Goal: Task Accomplishment & Management: Manage account settings

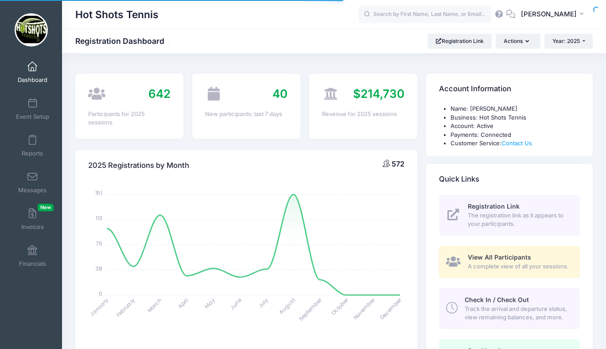
select select
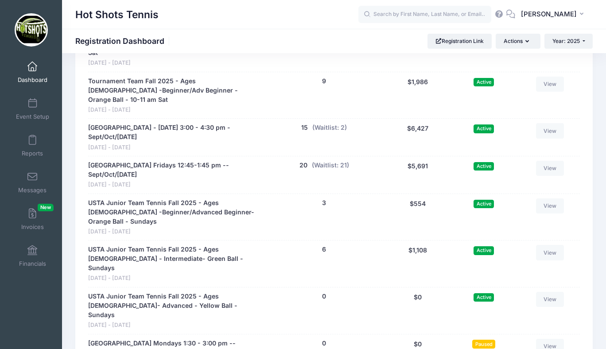
scroll to position [2224, 0]
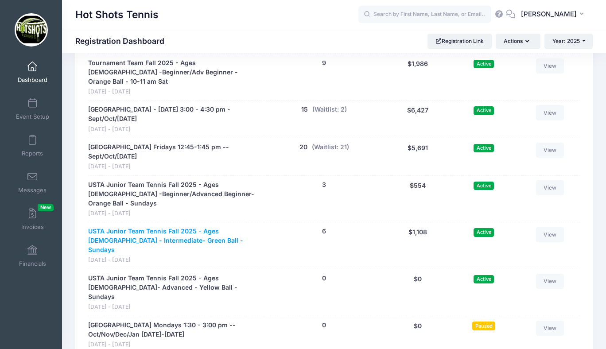
click at [159, 227] on link "USTA Junior Team Tennis Fall 2025 - Ages 10-12 - Intermediate- Green Ball - Sun…" at bounding box center [174, 241] width 173 height 28
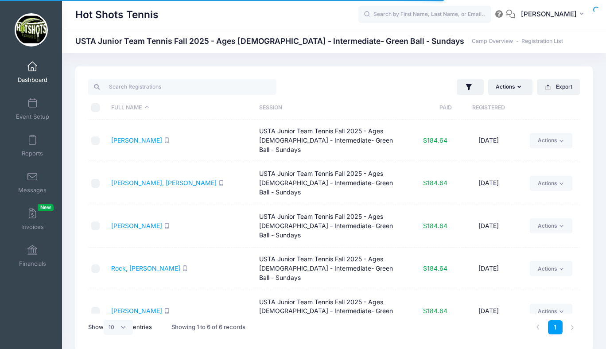
select select "10"
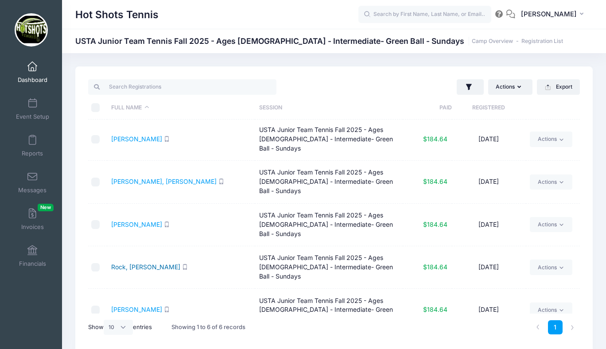
click at [136, 263] on link "Rock, [PERSON_NAME]" at bounding box center [145, 267] width 69 height 8
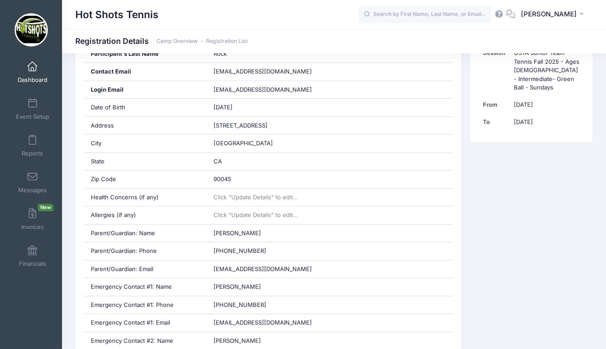
scroll to position [201, 0]
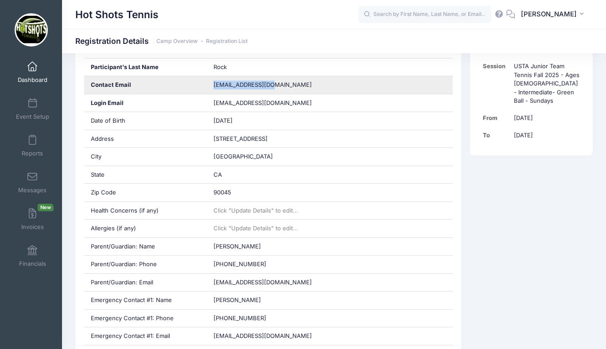
drag, startPoint x: 213, startPoint y: 84, endPoint x: 268, endPoint y: 84, distance: 55.3
click at [268, 84] on div "falconerkl@aol.com" at bounding box center [330, 85] width 246 height 18
copy span "falconerkl@aol.com"
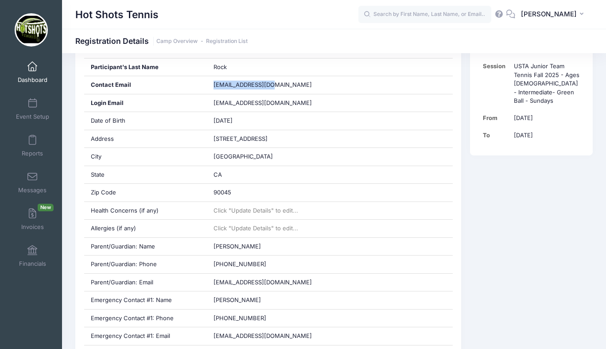
click at [32, 69] on span at bounding box center [32, 67] width 0 height 10
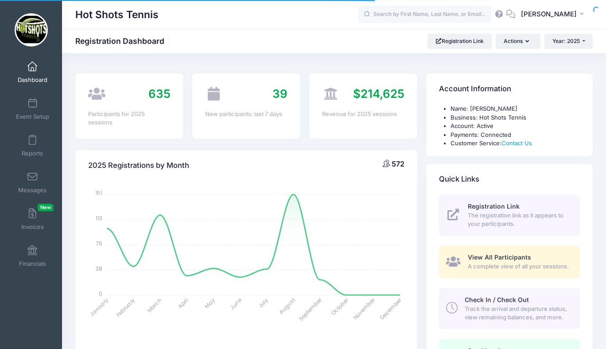
select select
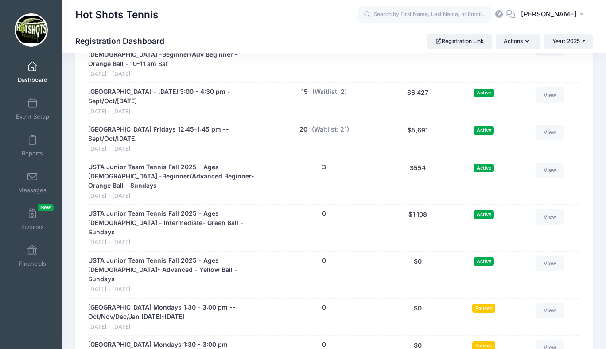
scroll to position [2242, 0]
click at [32, 66] on span at bounding box center [32, 67] width 0 height 10
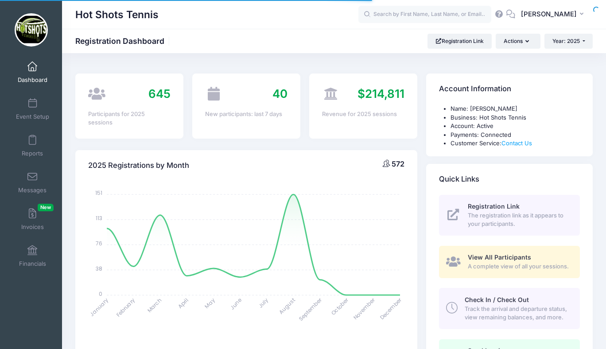
select select
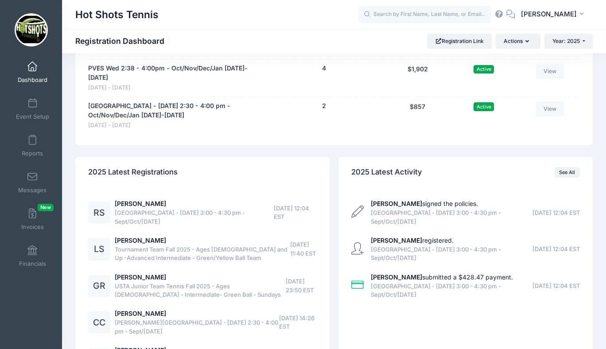
scroll to position [2672, 0]
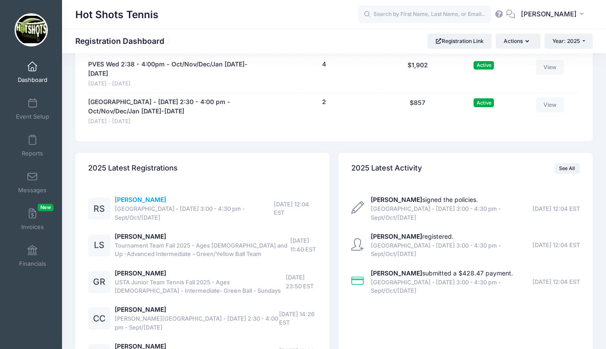
click at [136, 196] on link "[PERSON_NAME]" at bounding box center [140, 200] width 51 height 8
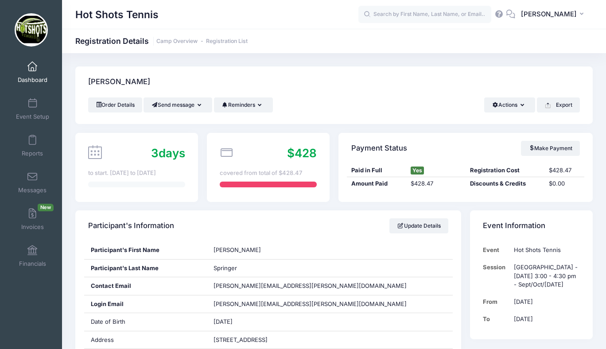
click at [32, 67] on span at bounding box center [32, 67] width 0 height 10
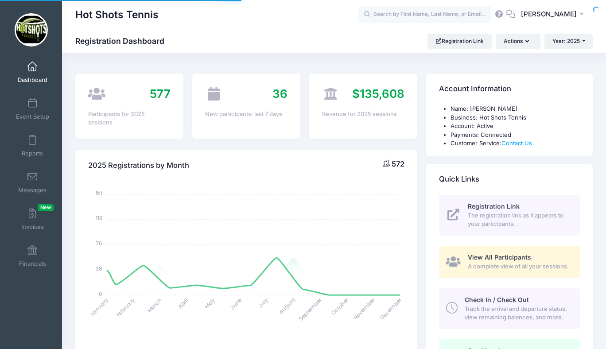
select select
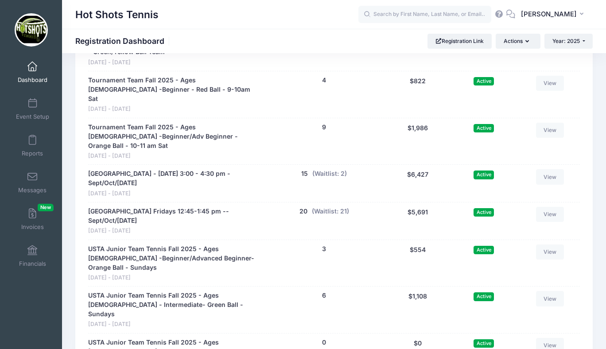
scroll to position [2159, 0]
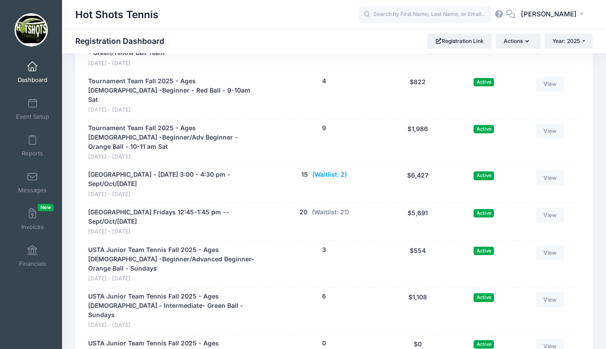
click at [331, 170] on button "(Waitlist: 2)" at bounding box center [329, 174] width 35 height 9
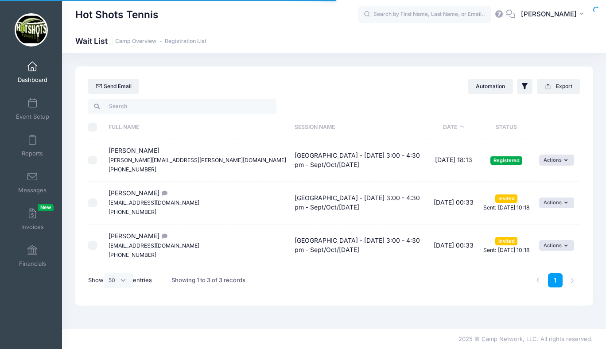
select select "50"
click at [32, 103] on span at bounding box center [32, 104] width 0 height 10
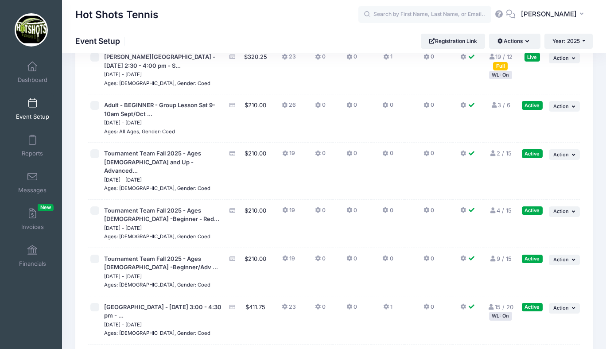
scroll to position [2291, 0]
